Goal: Check status: Check status

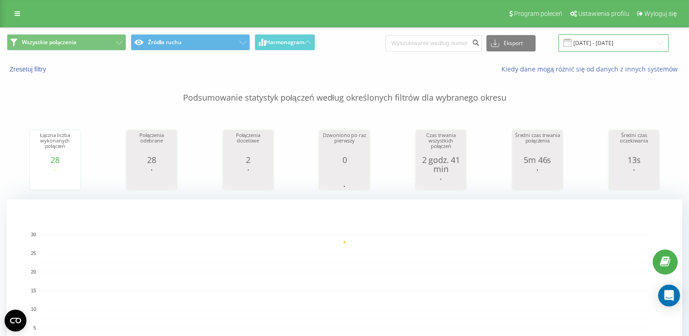
click at [603, 40] on input "[DATE] - [DATE]" at bounding box center [613, 43] width 110 height 18
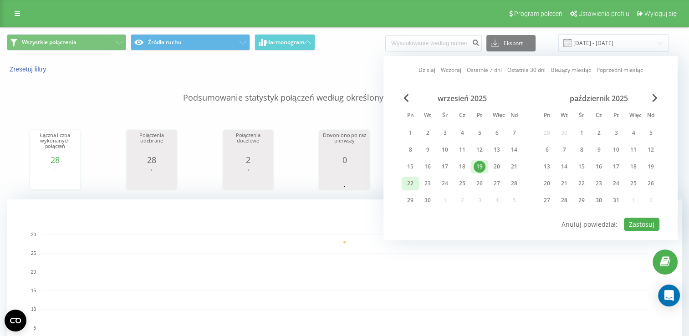
click at [409, 185] on div "22" at bounding box center [410, 184] width 12 height 12
click at [648, 222] on button "Zastosuj" at bounding box center [642, 224] width 36 height 13
type input "22.09.2025 - 22.09.2025"
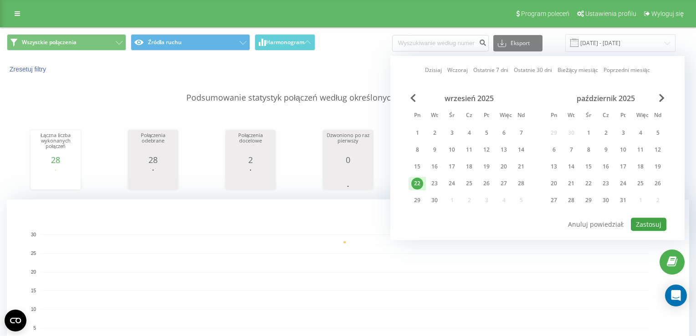
click at [0, 0] on div at bounding box center [0, 0] width 0 height 0
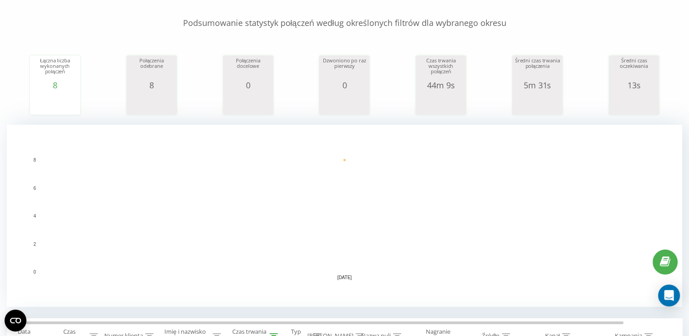
scroll to position [48, 0]
